Goal: Information Seeking & Learning: Check status

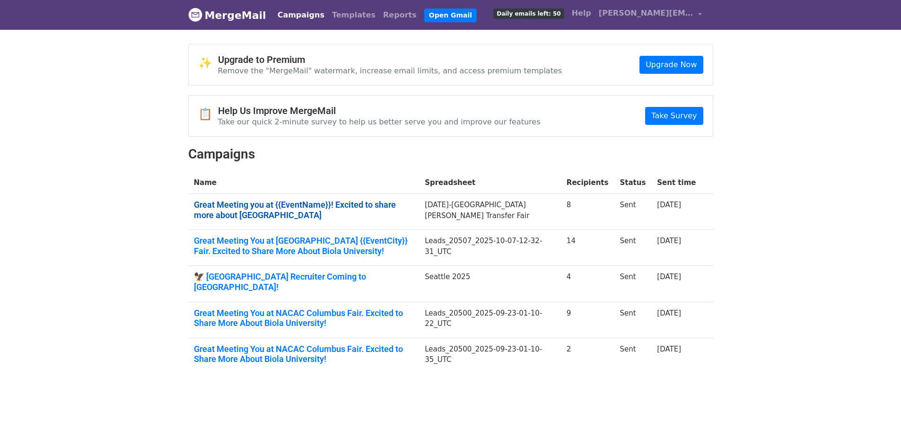
click at [234, 213] on link "Great Meeting you at {{EventName}}! Excited to share more about Biola University" at bounding box center [304, 210] width 220 height 20
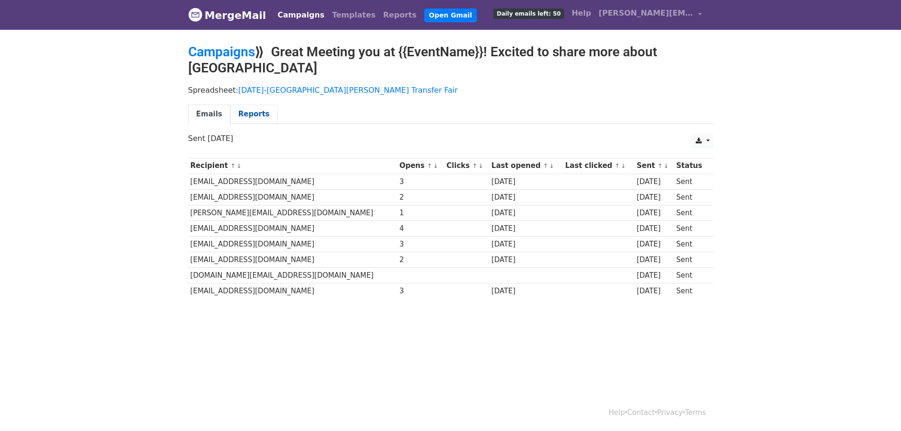
click at [258, 111] on link "Reports" at bounding box center [253, 114] width 47 height 19
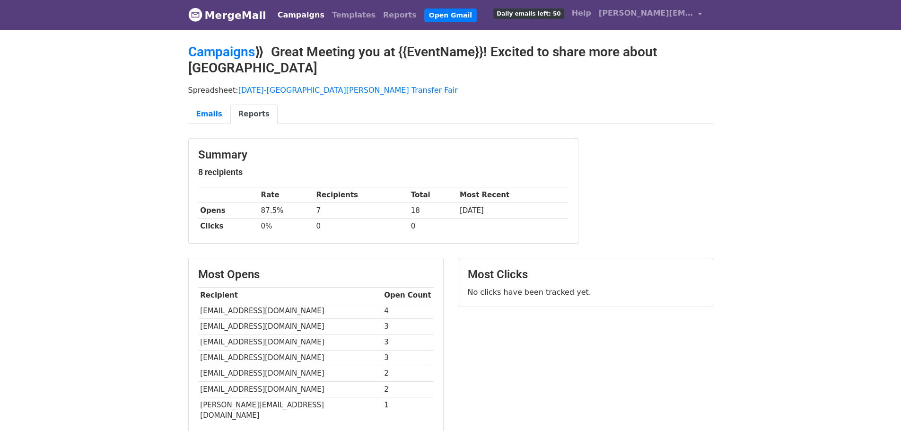
click at [294, 18] on link "Campaigns" at bounding box center [301, 15] width 54 height 19
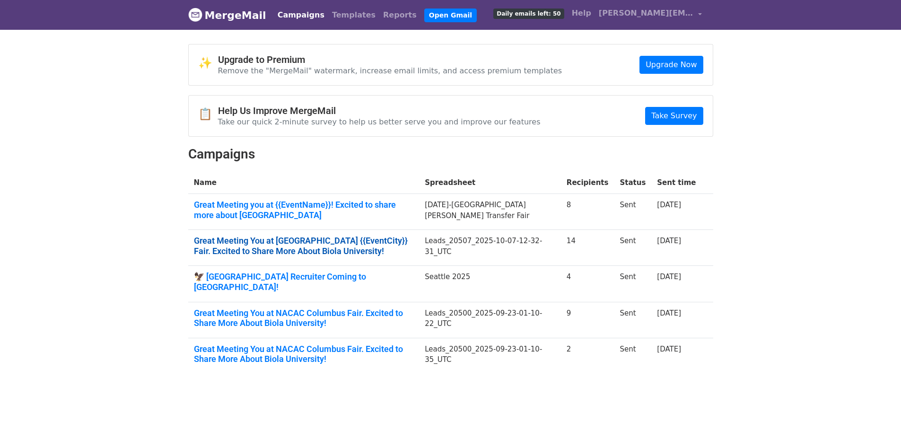
click at [304, 245] on link "Great Meeting You at NACAC {{EventCity}} Fair. Excited to Share More About Biol…" at bounding box center [304, 246] width 220 height 20
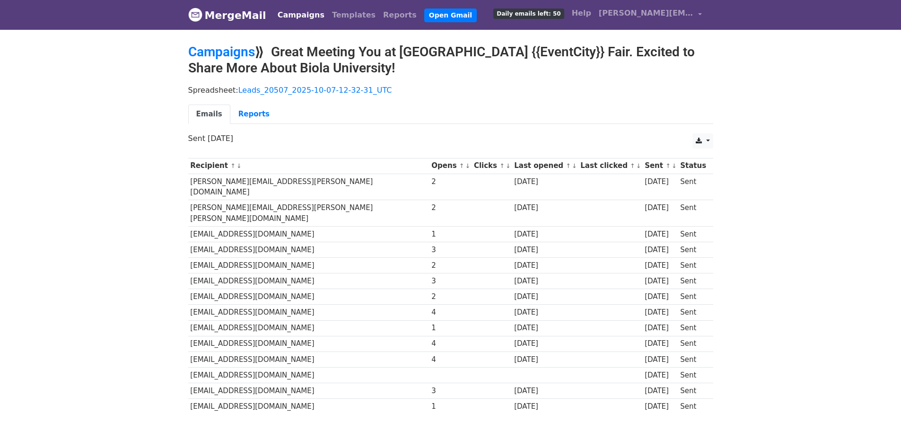
scroll to position [46, 0]
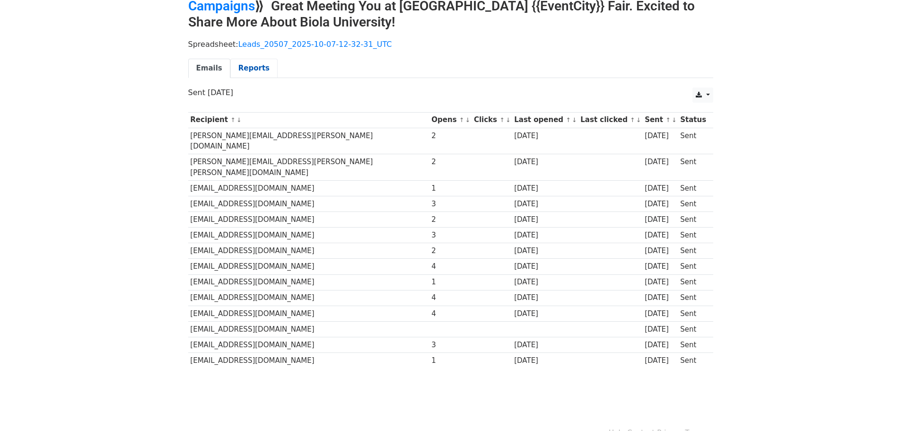
click at [251, 62] on link "Reports" at bounding box center [253, 68] width 47 height 19
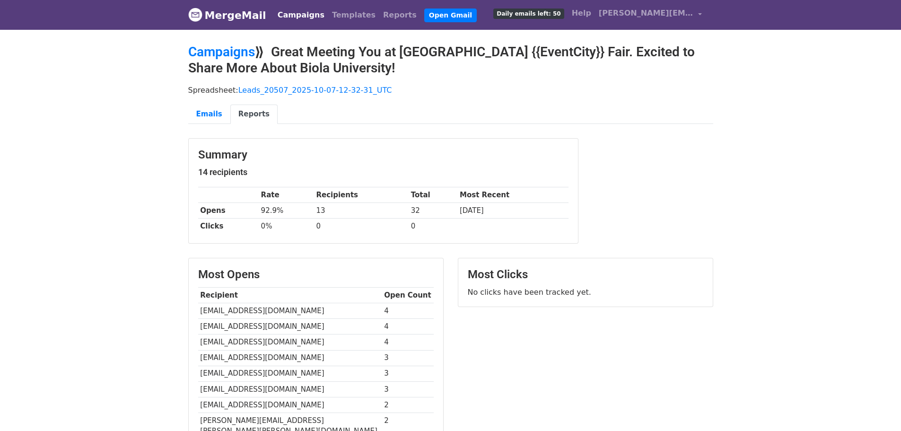
click at [294, 14] on link "Campaigns" at bounding box center [301, 15] width 54 height 19
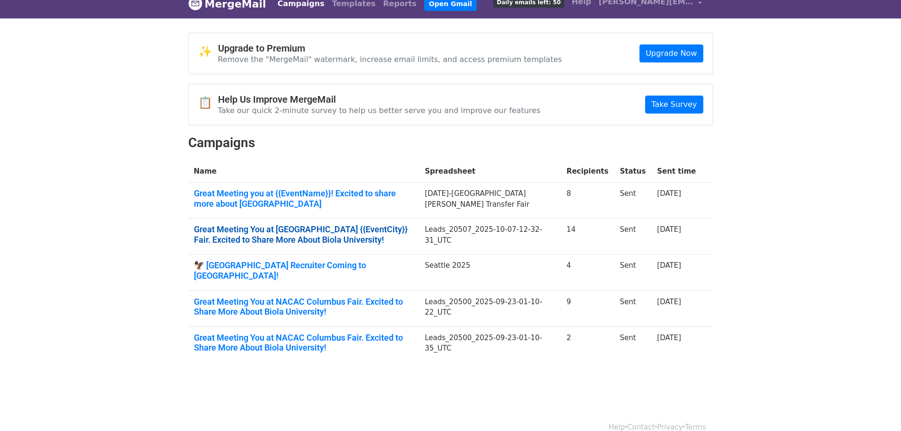
scroll to position [17, 0]
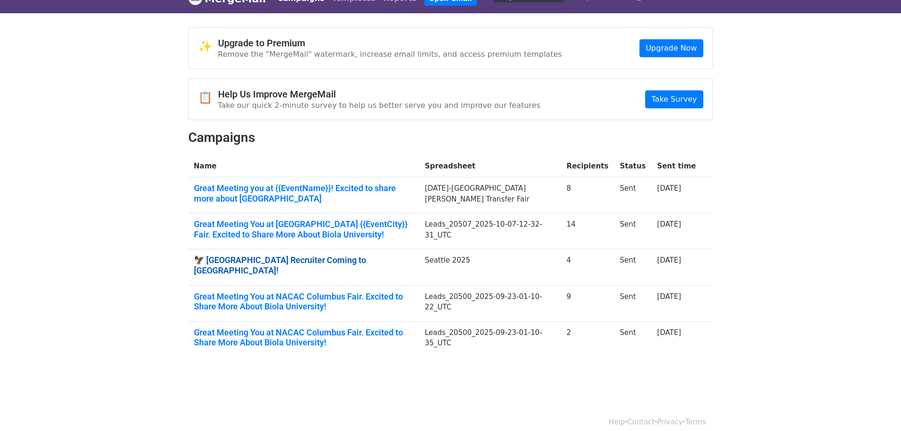
click at [279, 258] on link "🦅 [GEOGRAPHIC_DATA] Recruiter Coming to [GEOGRAPHIC_DATA]!" at bounding box center [304, 265] width 220 height 20
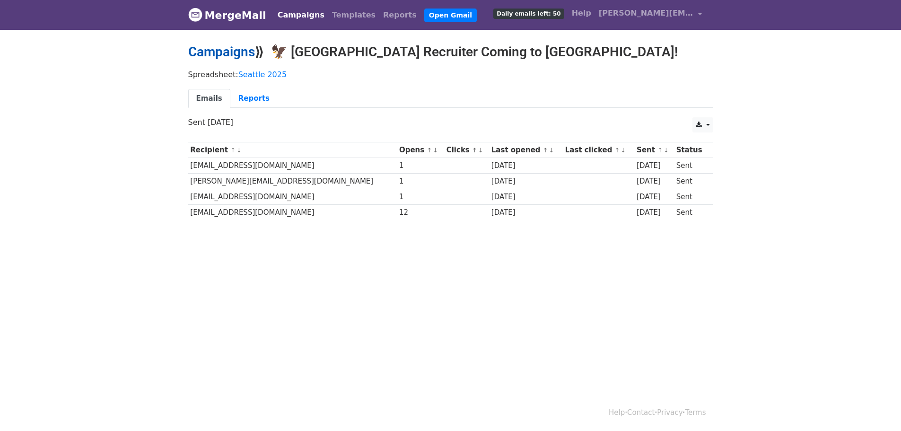
click at [231, 46] on link "Campaigns" at bounding box center [221, 52] width 67 height 16
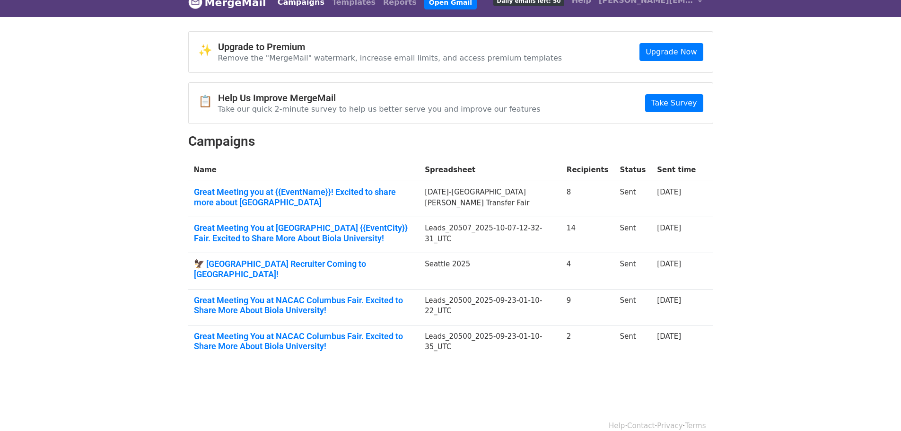
scroll to position [17, 0]
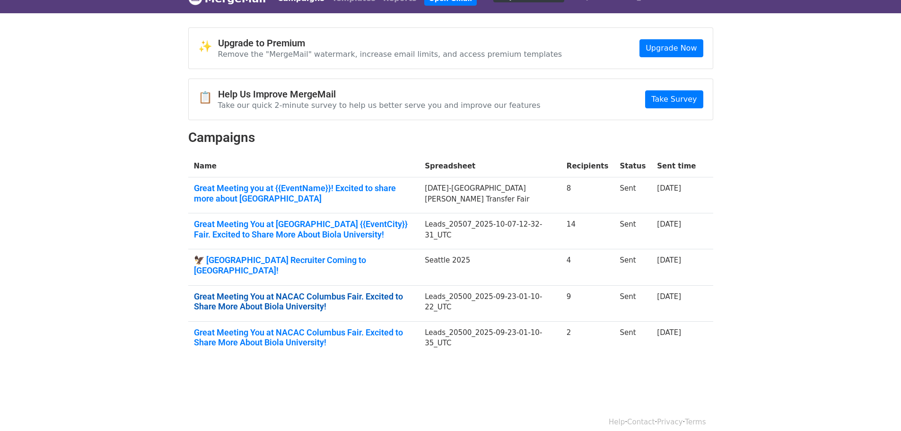
click at [277, 294] on link "Great Meeting You at NACAC Columbus Fair. Excited to Share More About Biola Uni…" at bounding box center [304, 301] width 220 height 20
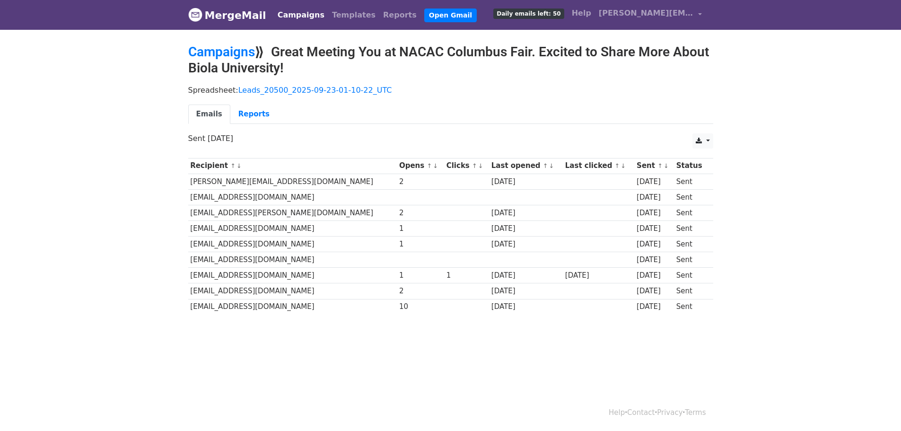
scroll to position [1, 0]
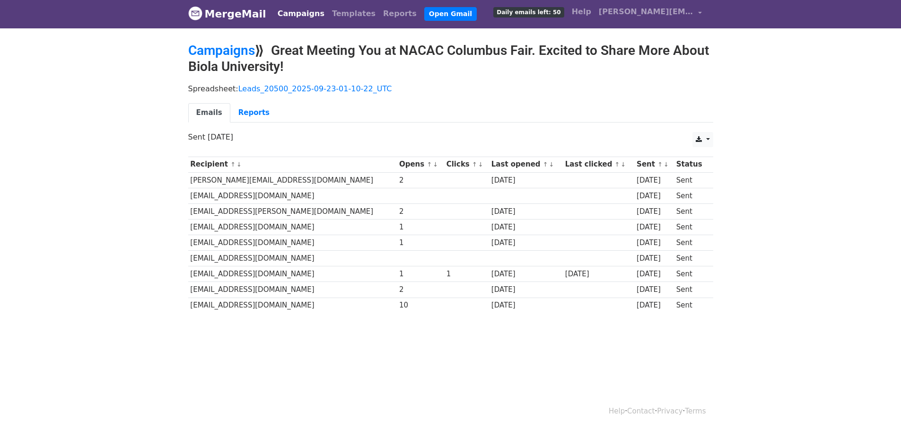
click at [259, 308] on td "[EMAIL_ADDRESS][DOMAIN_NAME]" at bounding box center [292, 306] width 209 height 16
click at [256, 110] on link "Reports" at bounding box center [253, 112] width 47 height 19
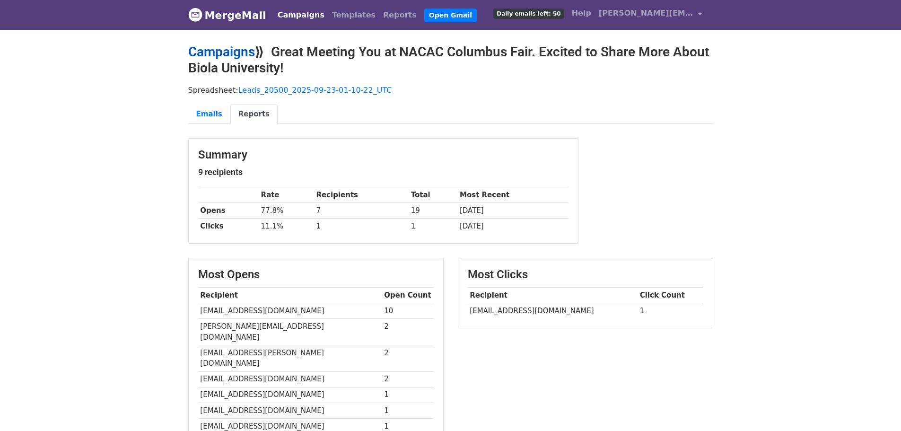
click at [236, 50] on link "Campaigns" at bounding box center [221, 52] width 67 height 16
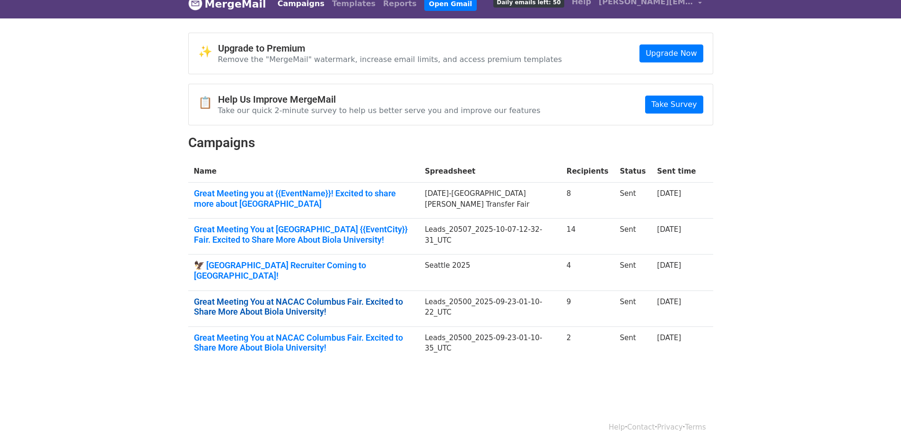
scroll to position [17, 0]
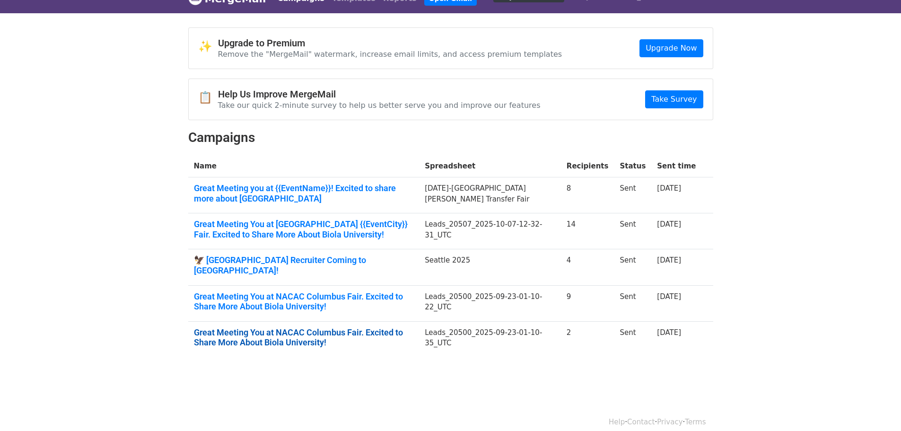
click at [255, 327] on link "Great Meeting You at NACAC Columbus Fair. Excited to Share More About Biola Uni…" at bounding box center [304, 337] width 220 height 20
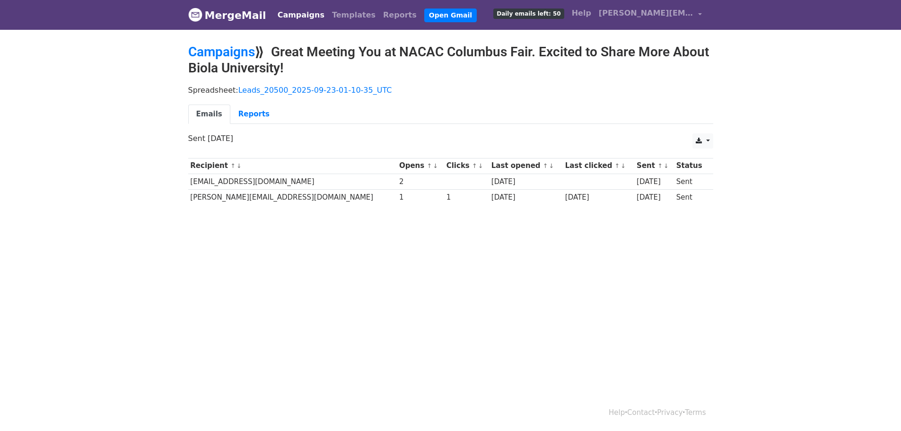
scroll to position [1, 0]
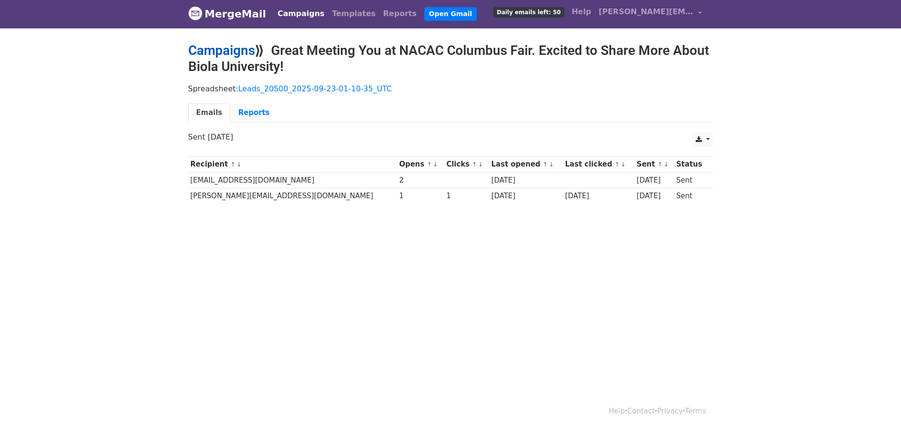
click at [245, 43] on link "Campaigns" at bounding box center [221, 51] width 67 height 16
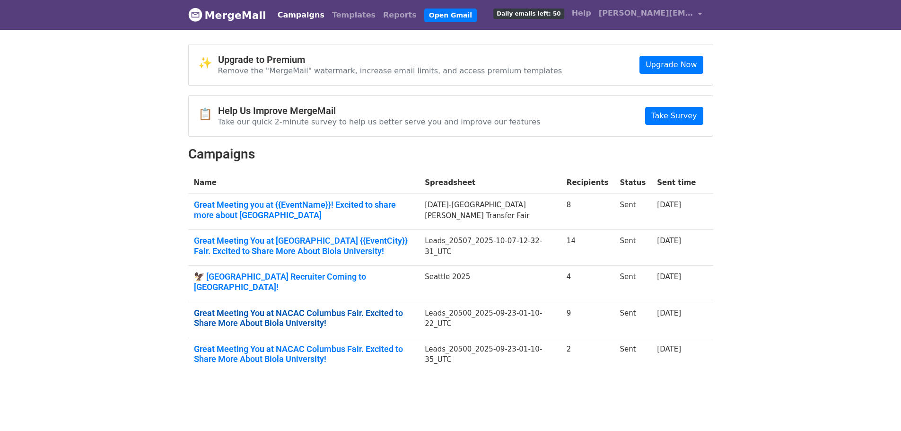
click at [272, 313] on link "Great Meeting You at NACAC Columbus Fair. Excited to Share More About Biola Uni…" at bounding box center [304, 318] width 220 height 20
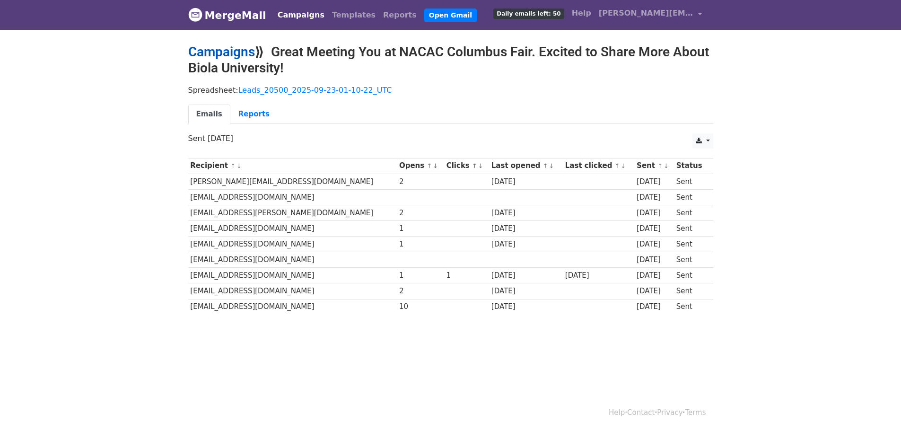
click at [244, 53] on link "Campaigns" at bounding box center [221, 52] width 67 height 16
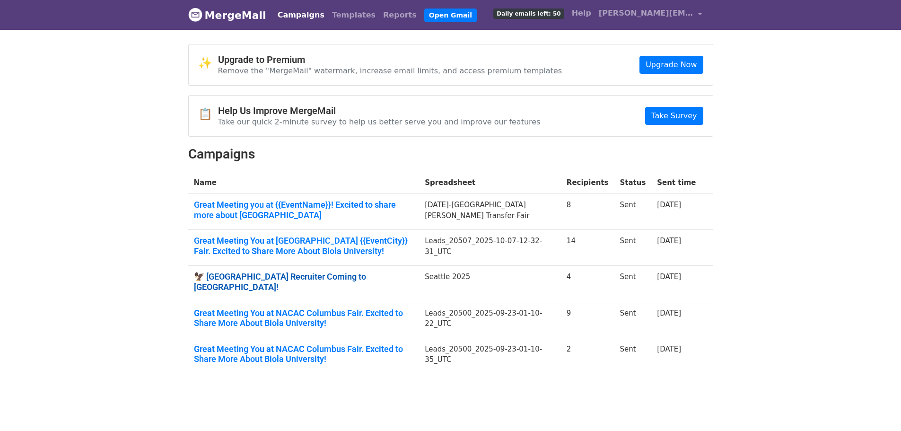
click at [257, 273] on link "🦅 [GEOGRAPHIC_DATA] Recruiter Coming to [GEOGRAPHIC_DATA]!" at bounding box center [304, 282] width 220 height 20
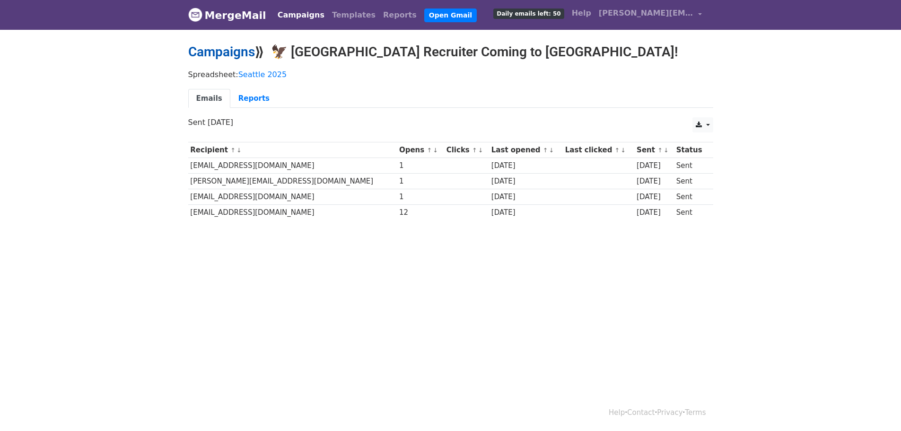
click at [220, 53] on link "Campaigns" at bounding box center [221, 52] width 67 height 16
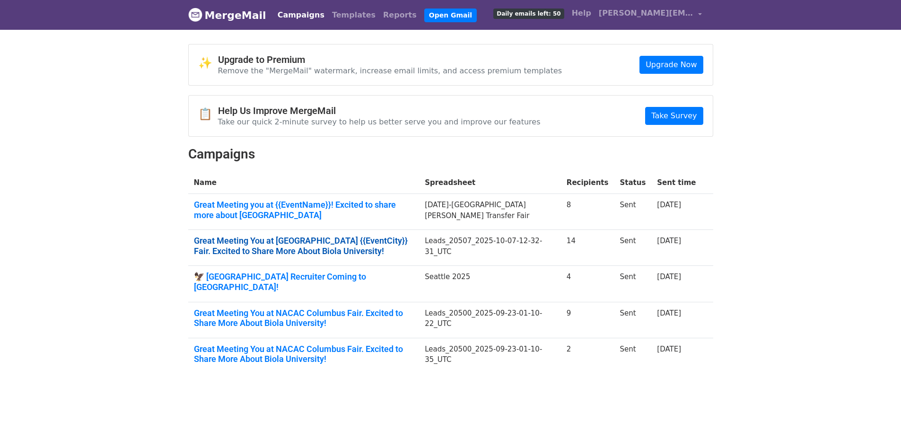
click at [265, 239] on link "Great Meeting You at [GEOGRAPHIC_DATA] {{EventCity}} Fair. Excited to Share Mor…" at bounding box center [304, 246] width 220 height 20
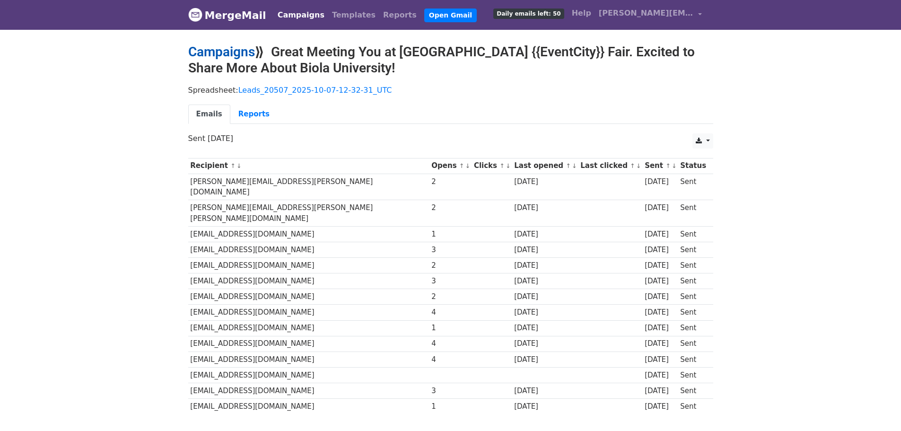
click at [210, 55] on link "Campaigns" at bounding box center [221, 52] width 67 height 16
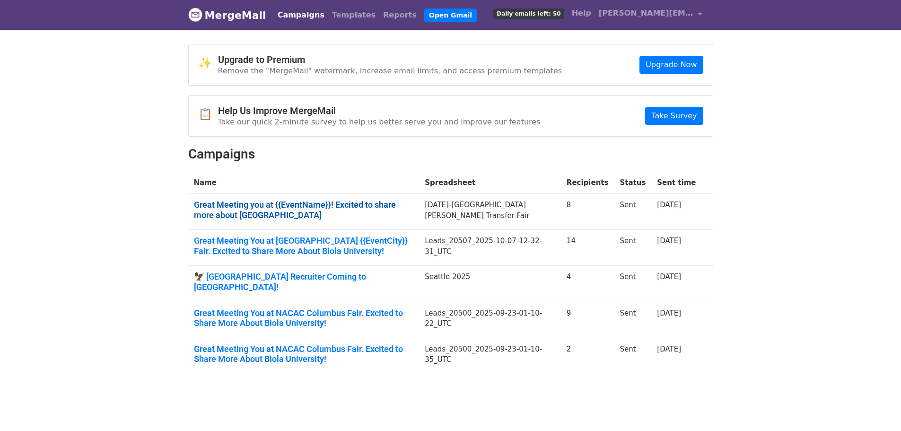
click at [248, 204] on link "Great Meeting you at {{EventName}}! Excited to share more about Biola University" at bounding box center [304, 210] width 220 height 20
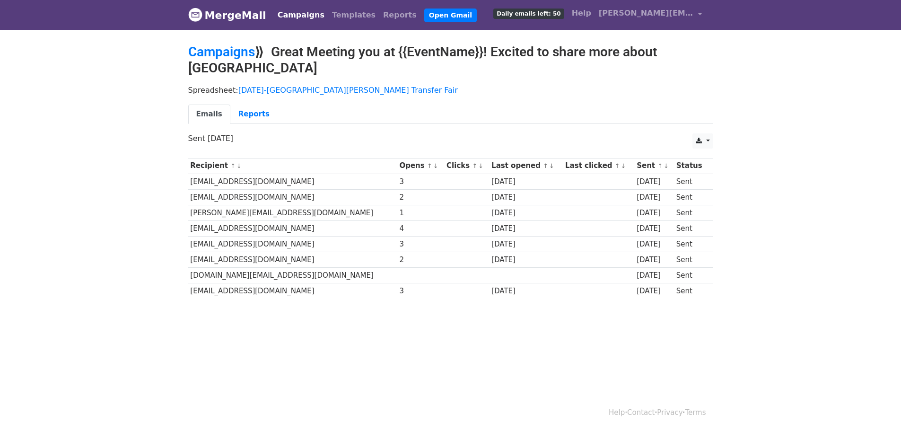
scroll to position [1, 0]
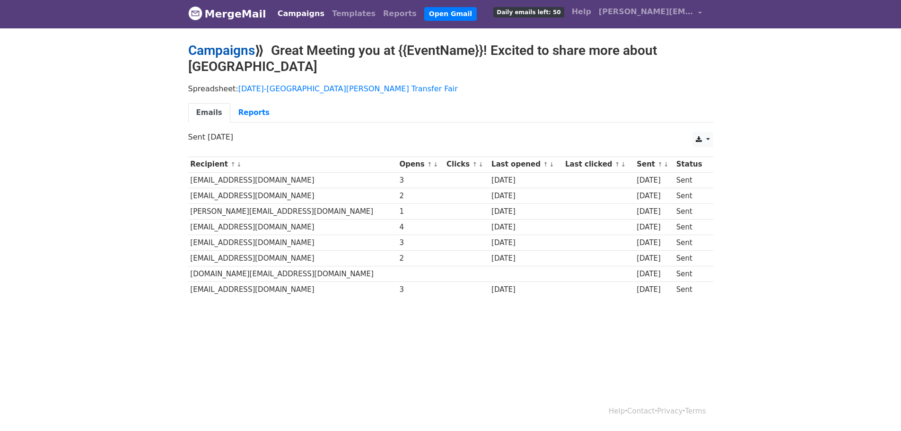
click at [216, 51] on link "Campaigns" at bounding box center [221, 51] width 67 height 16
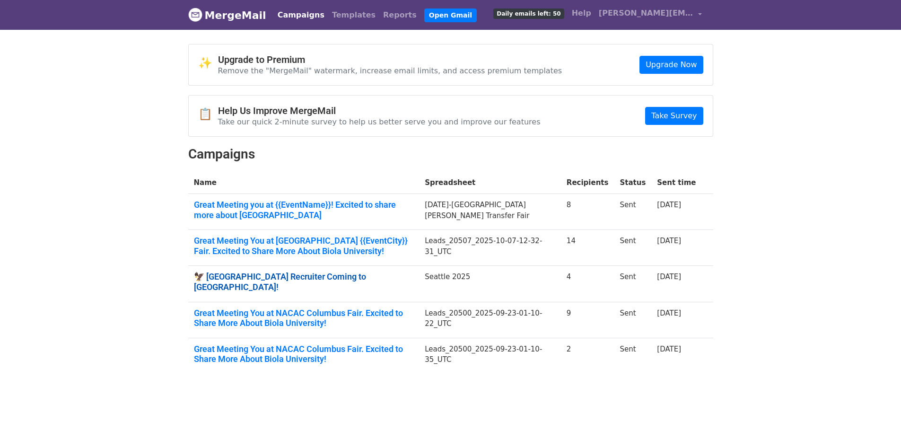
click at [284, 272] on link "🦅 [GEOGRAPHIC_DATA] Recruiter Coming to [GEOGRAPHIC_DATA]!" at bounding box center [304, 282] width 220 height 20
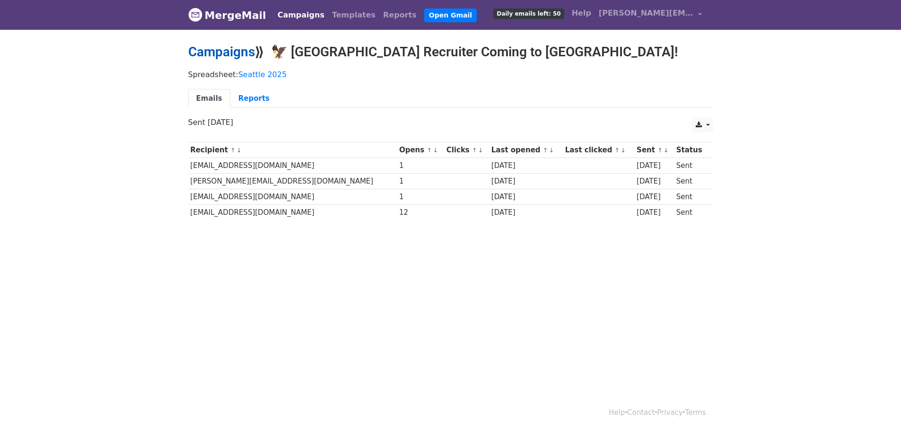
click at [221, 52] on link "Campaigns" at bounding box center [221, 52] width 67 height 16
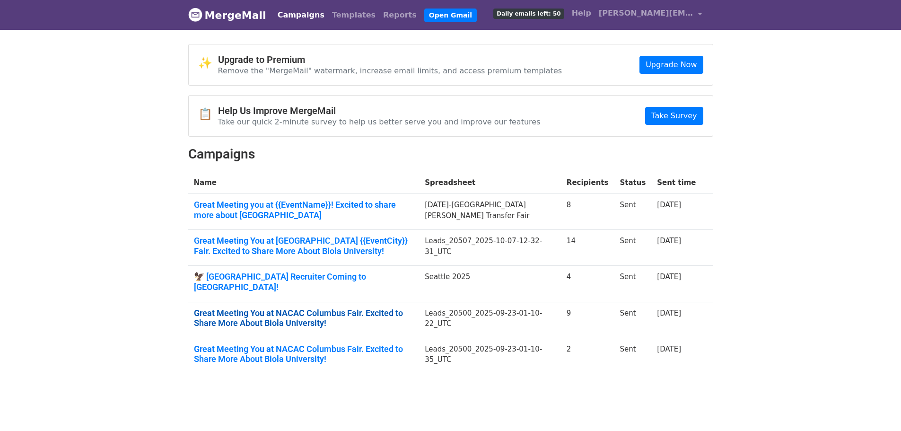
scroll to position [17, 0]
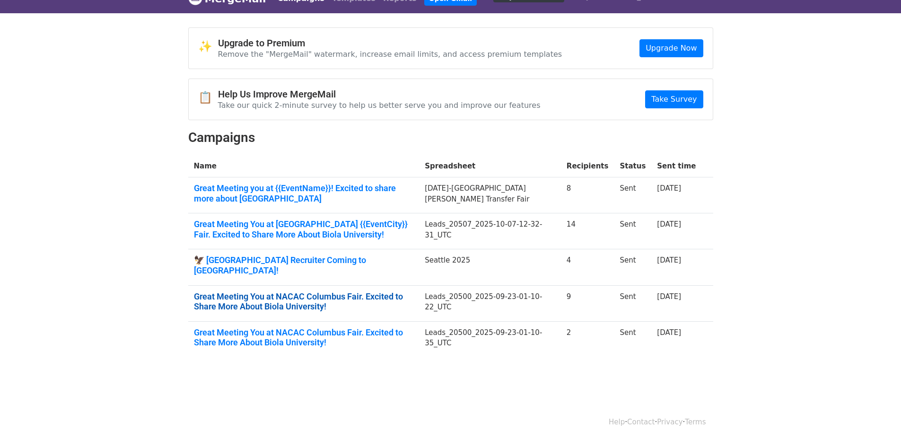
click at [250, 292] on link "Great Meeting You at NACAC Columbus Fair. Excited to Share More About Biola Uni…" at bounding box center [304, 301] width 220 height 20
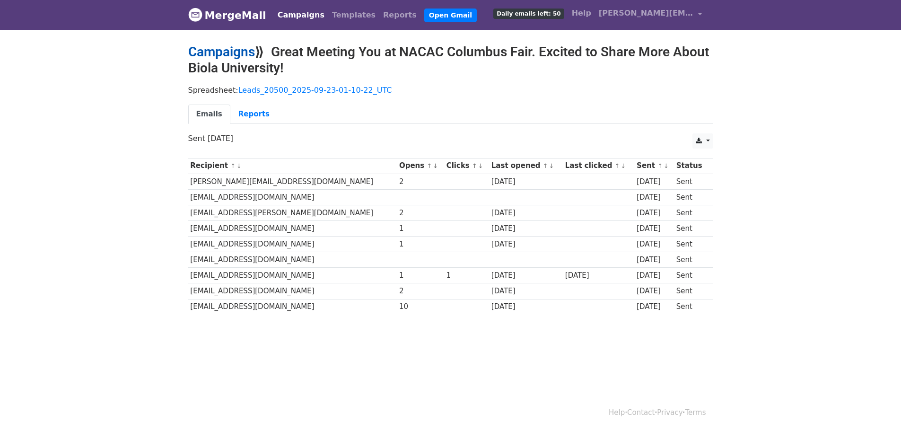
click at [216, 50] on link "Campaigns" at bounding box center [221, 52] width 67 height 16
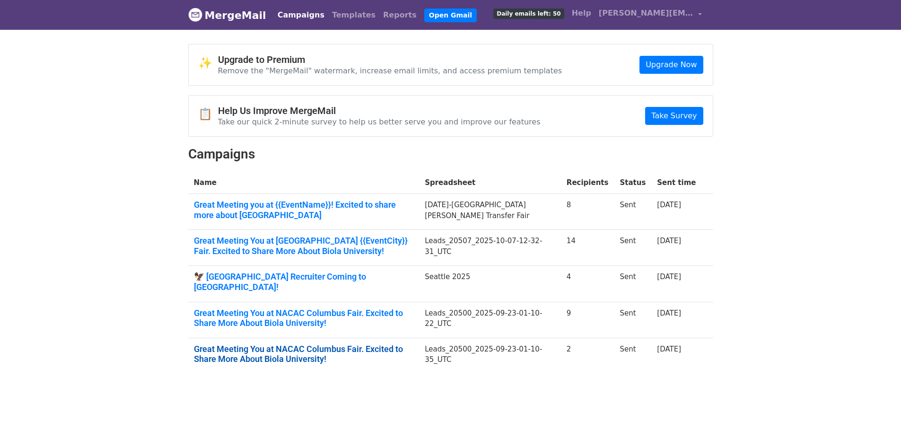
click at [246, 346] on link "Great Meeting You at NACAC Columbus Fair. Excited to Share More About Biola Uni…" at bounding box center [304, 354] width 220 height 20
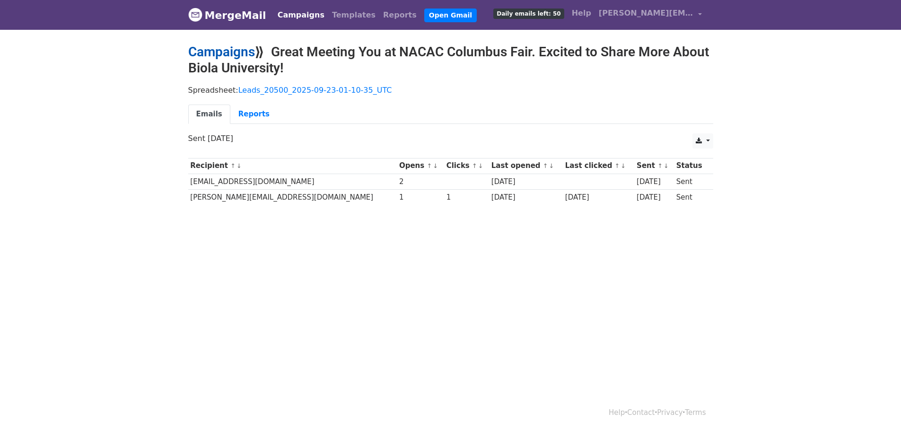
click at [241, 53] on link "Campaigns" at bounding box center [221, 52] width 67 height 16
